Goal: Task Accomplishment & Management: Use online tool/utility

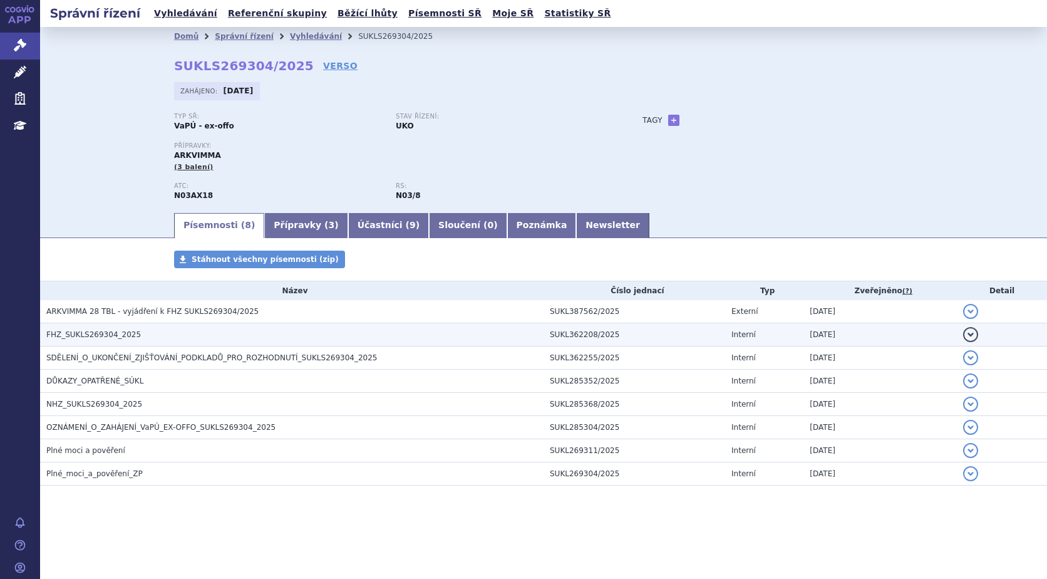
click at [96, 331] on span "FHZ_SUKLS269304_2025" at bounding box center [93, 334] width 95 height 9
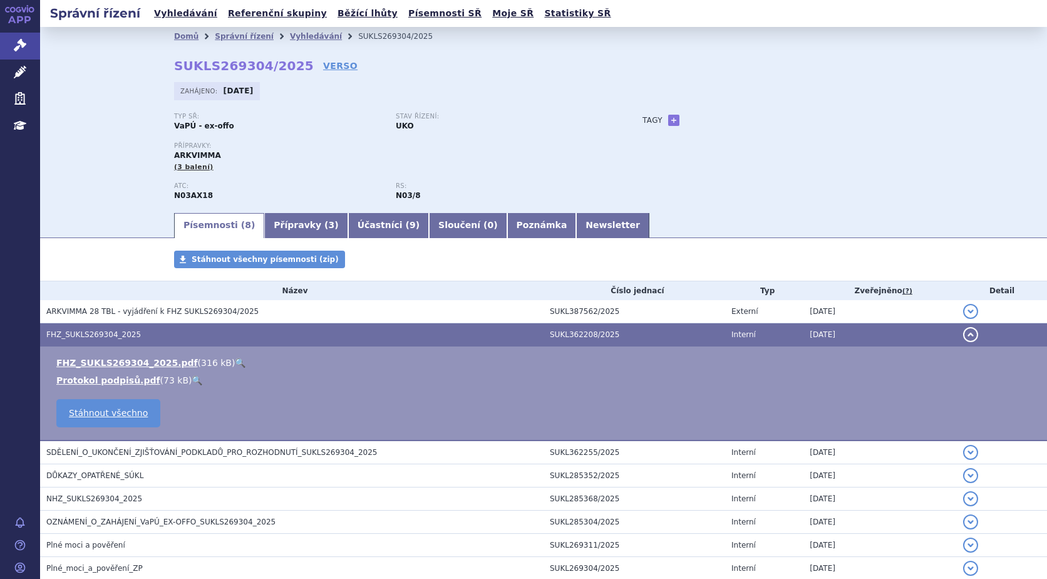
click at [235, 362] on link "🔍" at bounding box center [240, 363] width 11 height 10
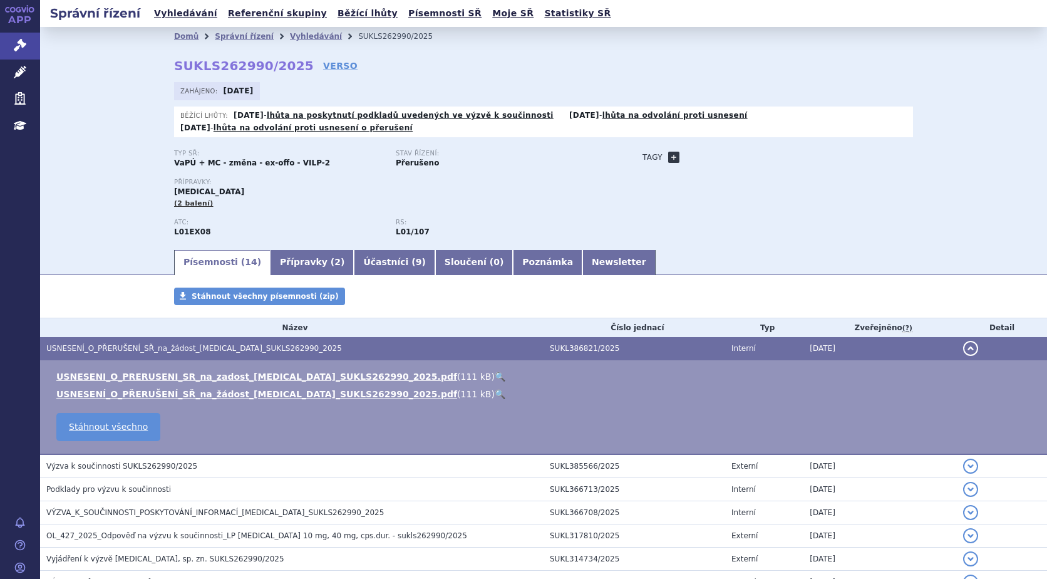
click at [669, 155] on link "+" at bounding box center [673, 157] width 11 height 11
click at [701, 155] on span at bounding box center [730, 157] width 90 height 16
type input "ca štítné žlázy"
click at [782, 156] on button "Přidat" at bounding box center [795, 157] width 32 height 15
select select
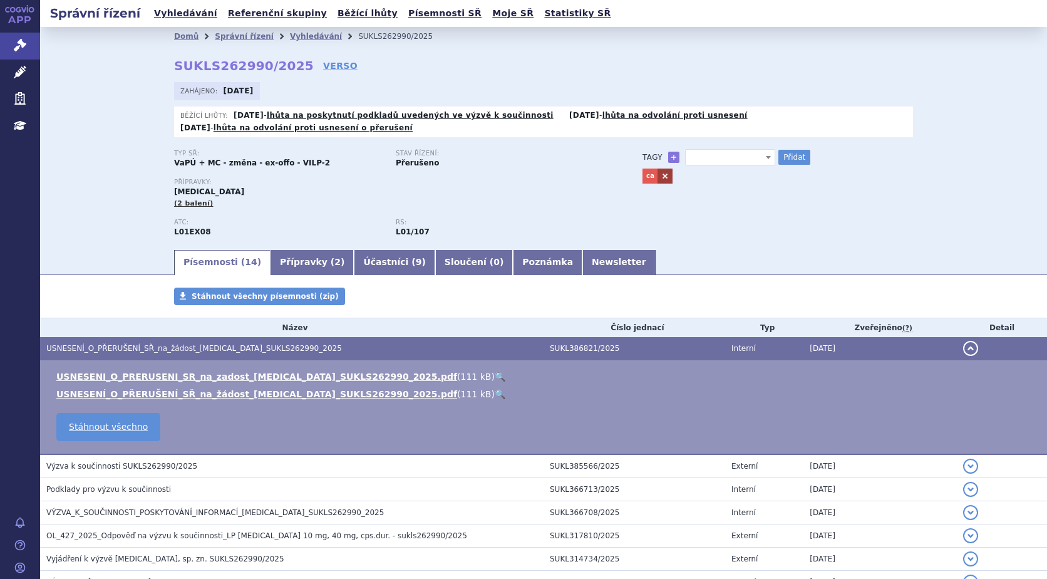
click at [659, 177] on link at bounding box center [665, 175] width 15 height 15
click at [714, 158] on span at bounding box center [730, 157] width 90 height 16
type input "karcinom štítné žlázy"
select select "karcinom štítné žlázy"
click at [789, 160] on button "Přidat" at bounding box center [795, 157] width 32 height 15
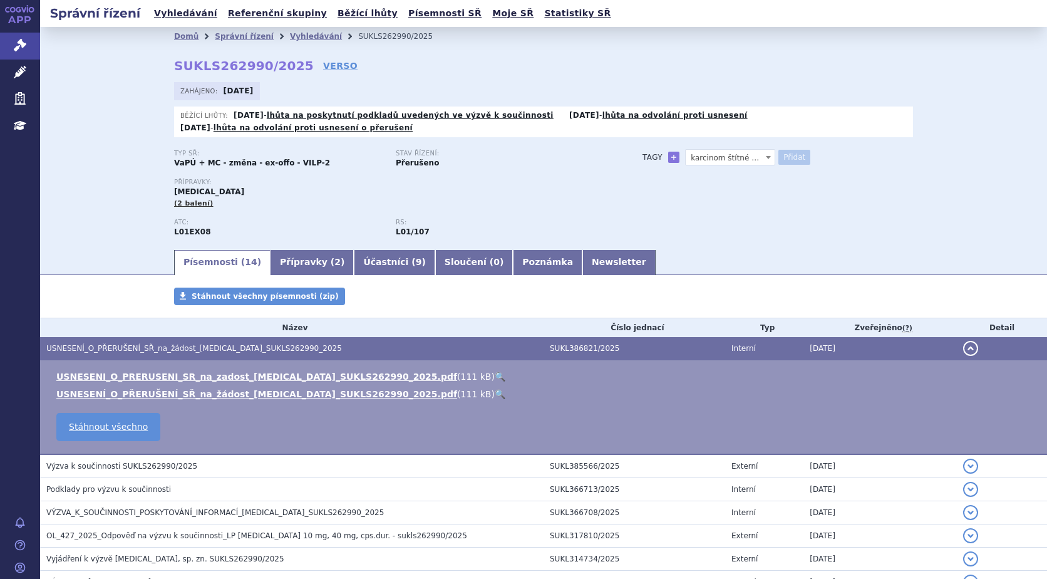
select select
